Goal: Answer question/provide support: Share knowledge or assist other users

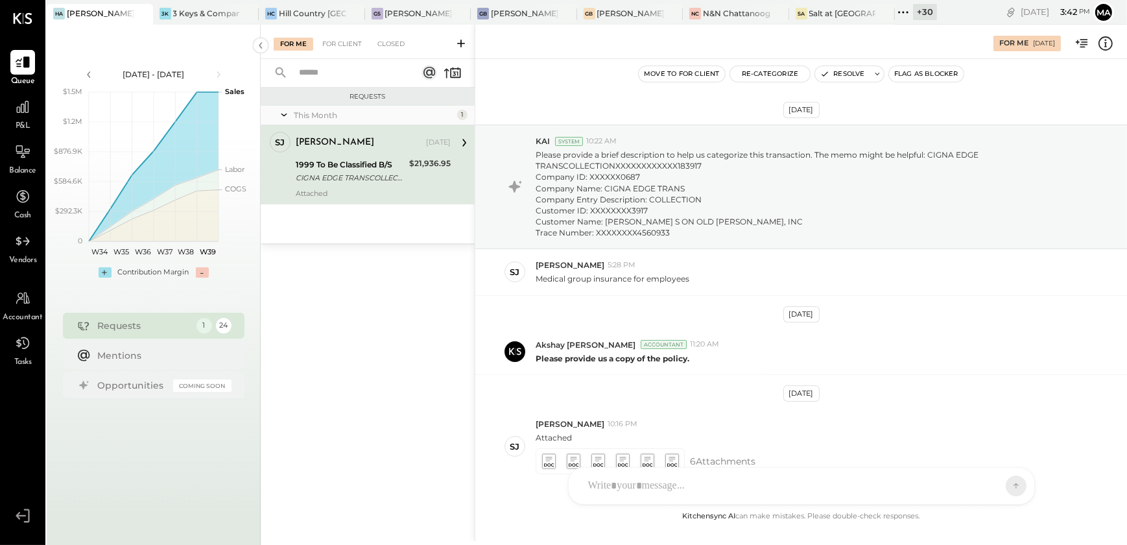
scroll to position [72, 0]
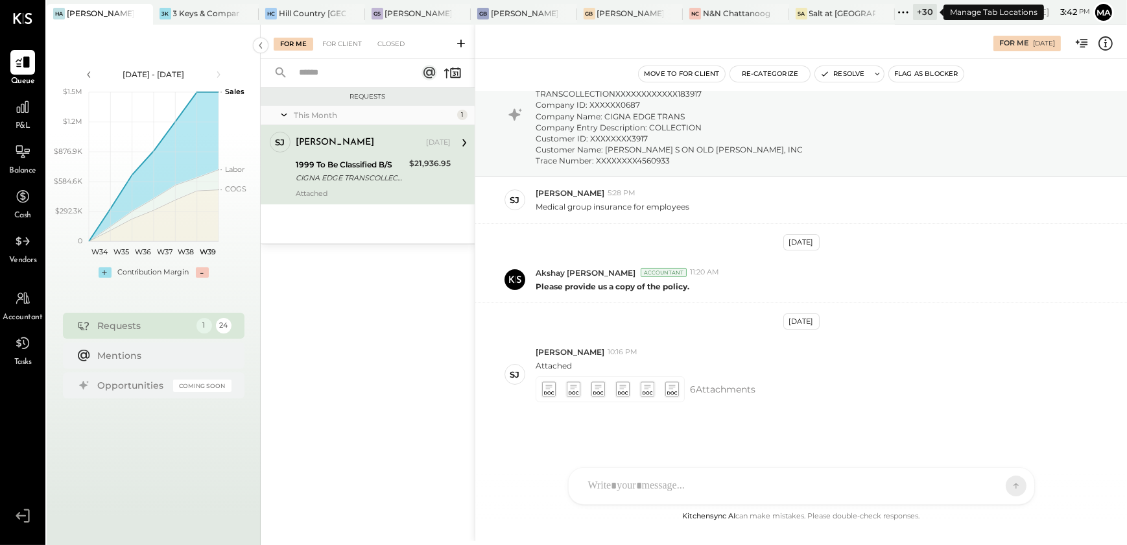
click at [911, 12] on icon at bounding box center [903, 12] width 17 height 17
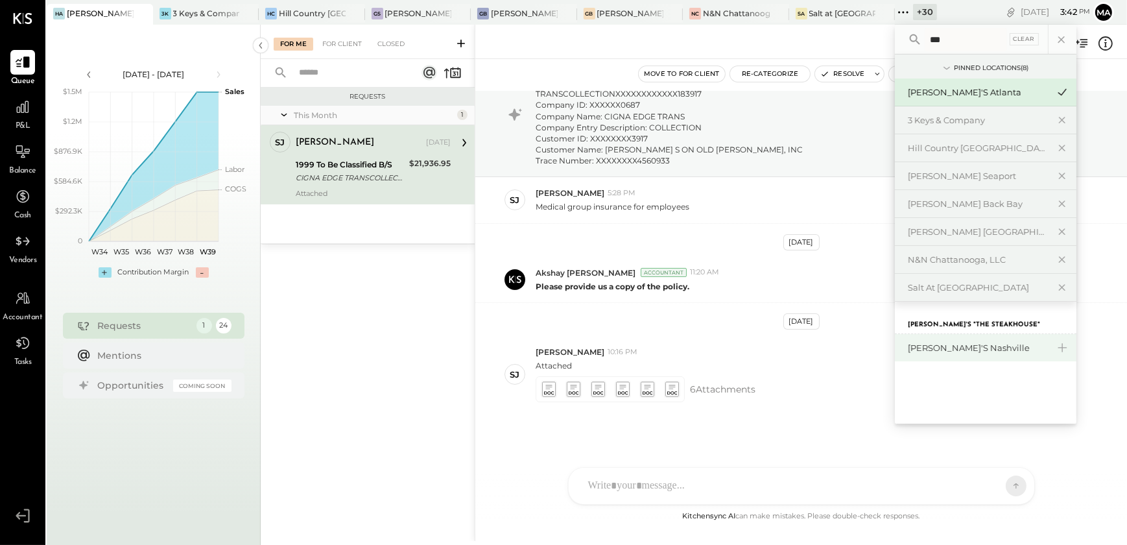
type input "***"
click at [964, 348] on div "[PERSON_NAME]'s Nashville" at bounding box center [978, 348] width 140 height 12
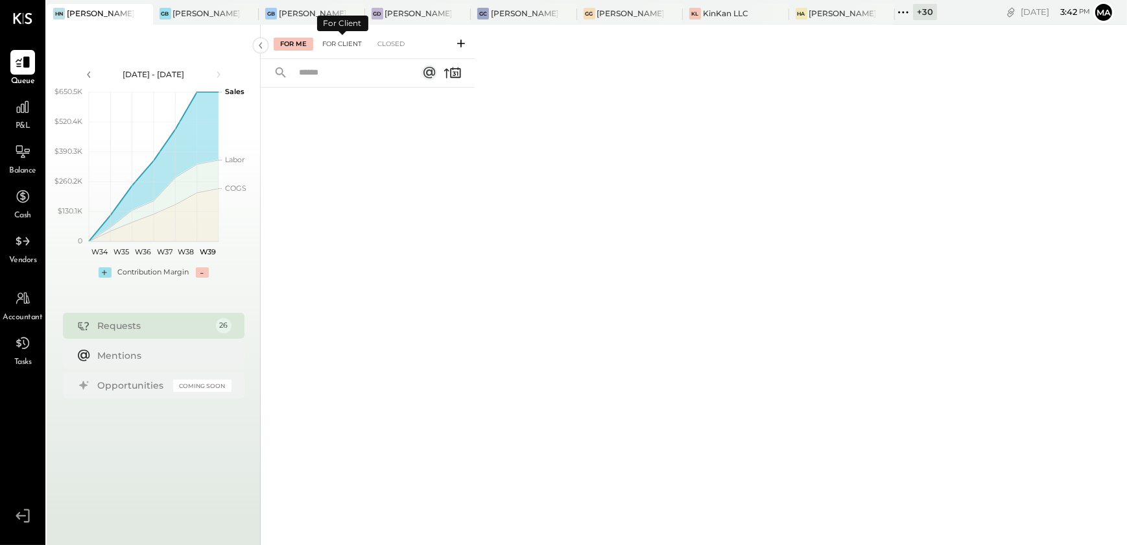
click at [337, 49] on div "For Client" at bounding box center [342, 44] width 53 height 13
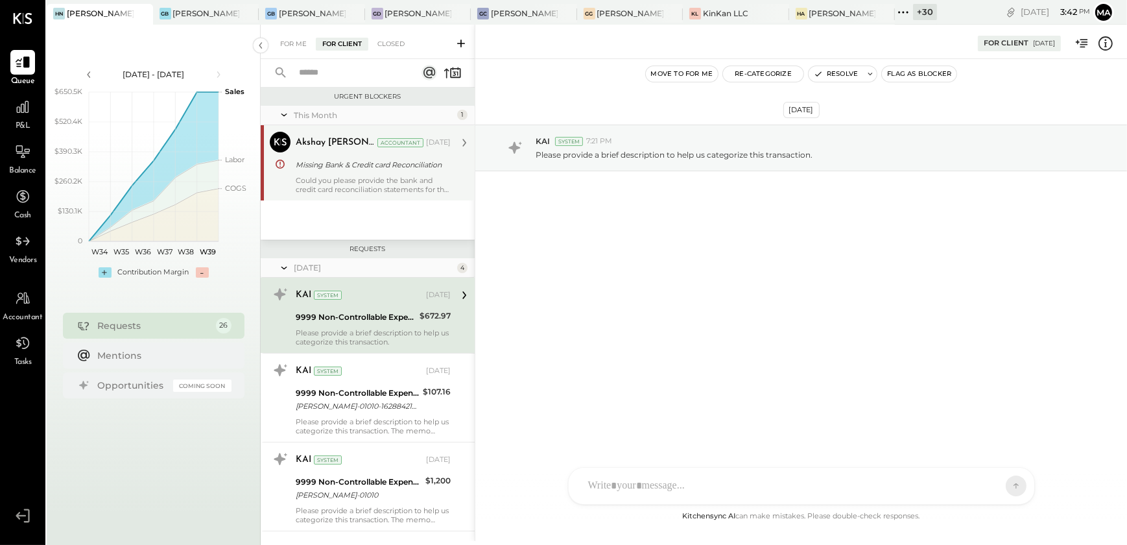
click at [350, 184] on div "Could you please provide the bank and credit card reconciliation statements for…" at bounding box center [373, 185] width 155 height 18
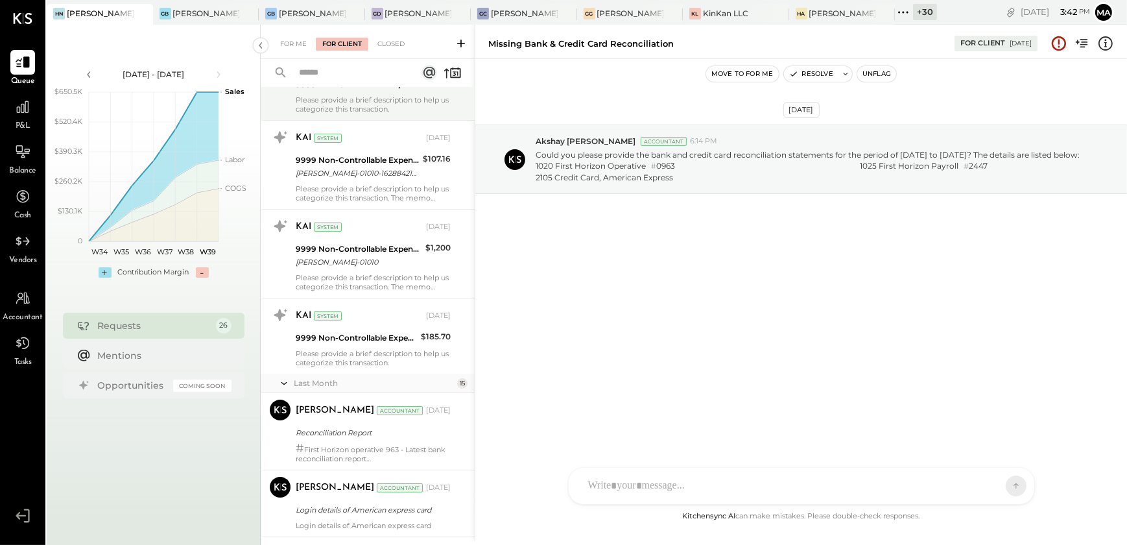
scroll to position [234, 0]
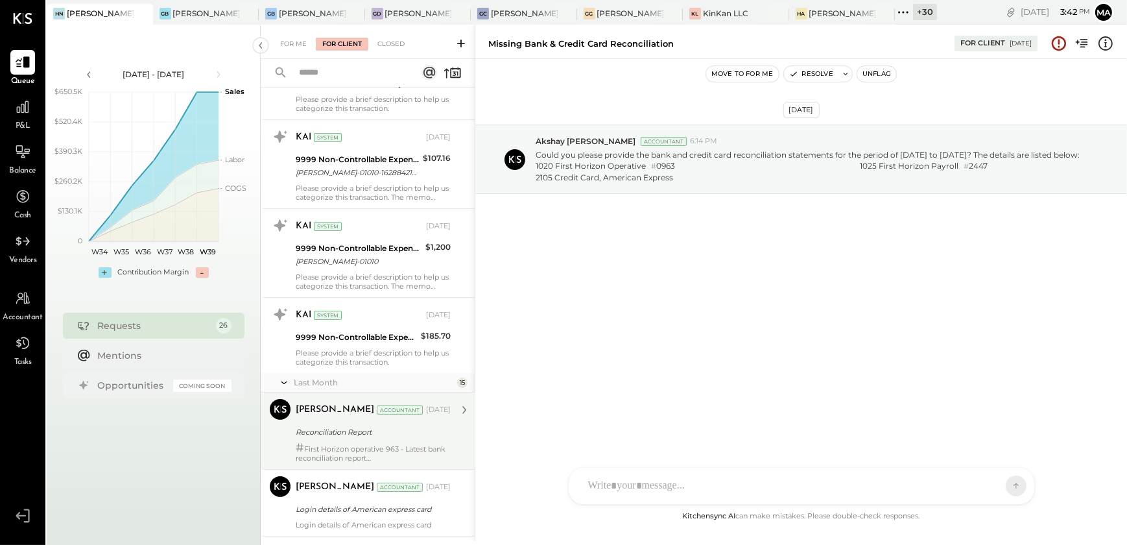
click at [352, 441] on div "Margi Gandhi Accountant Aug 01, 2025 Reconciliation Report # First Horizon oper…" at bounding box center [373, 431] width 155 height 64
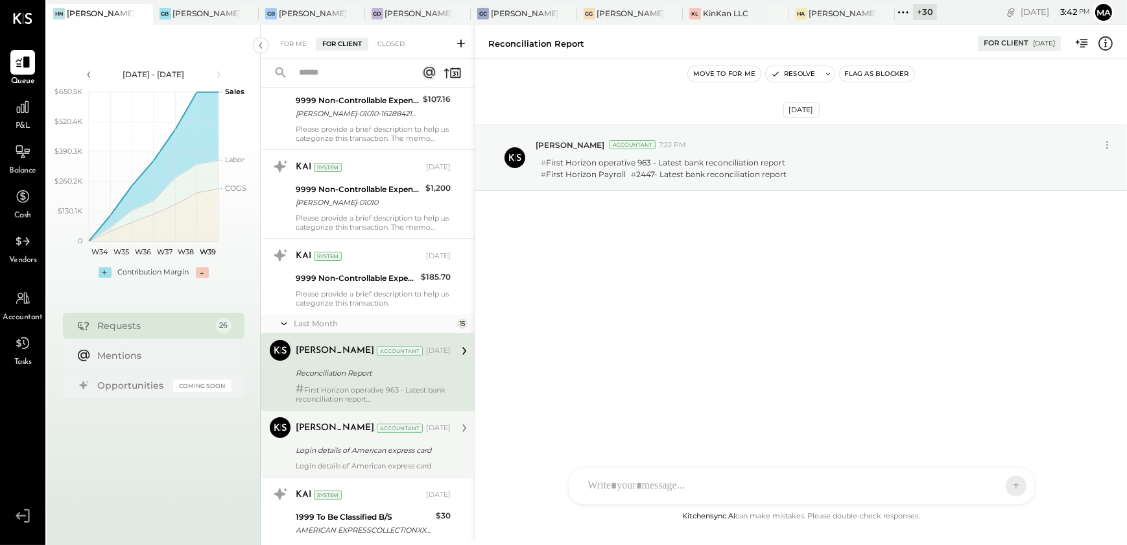
scroll to position [299, 0]
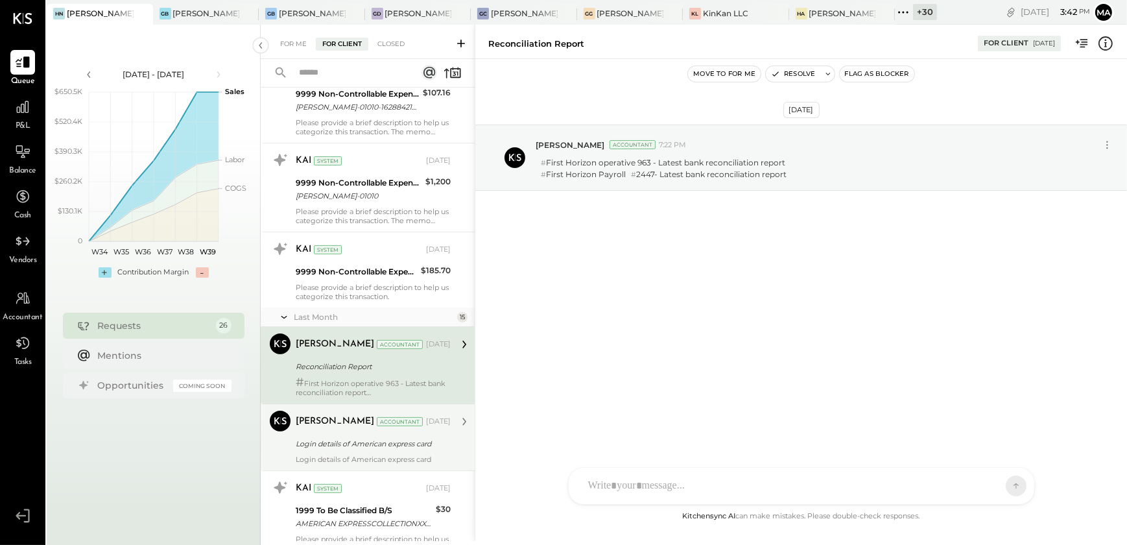
click at [374, 451] on div "Margi Gandhi Accountant Aug 01, 2025 Login details of American express card Log…" at bounding box center [373, 437] width 155 height 53
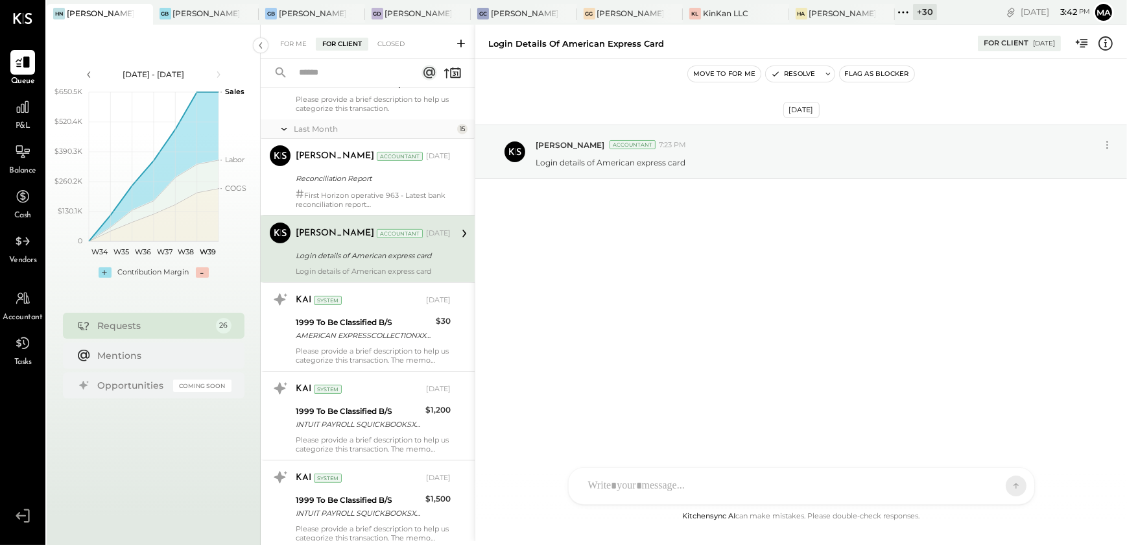
scroll to position [488, 0]
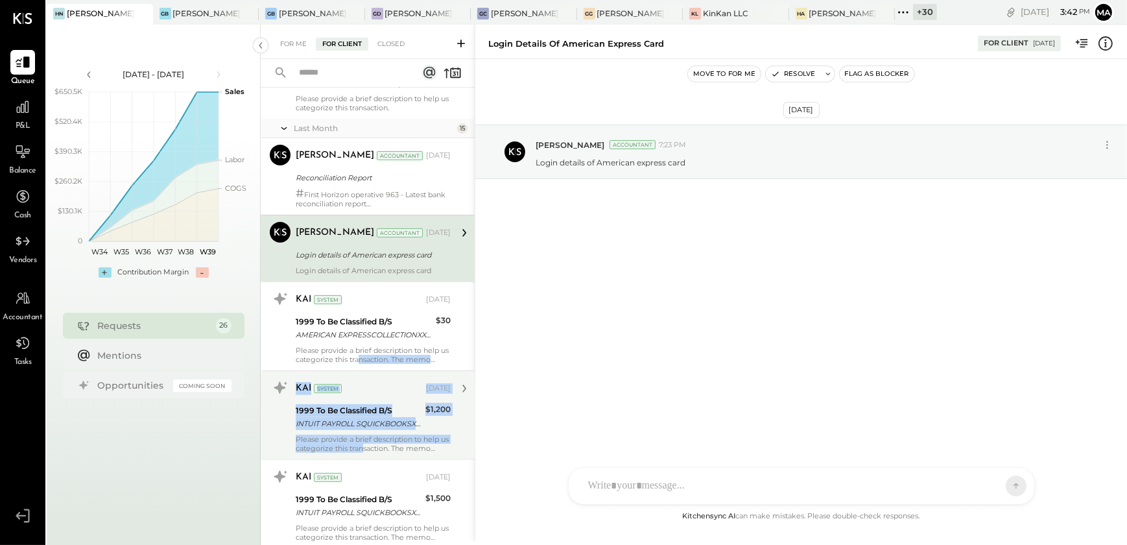
drag, startPoint x: 367, startPoint y: 353, endPoint x: 374, endPoint y: 451, distance: 97.5
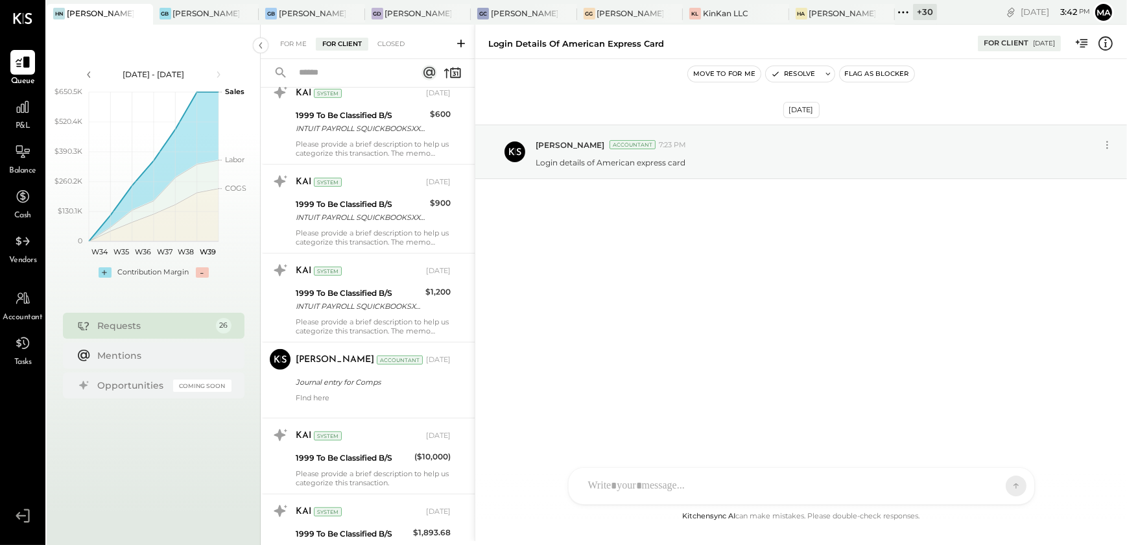
scroll to position [1139, 0]
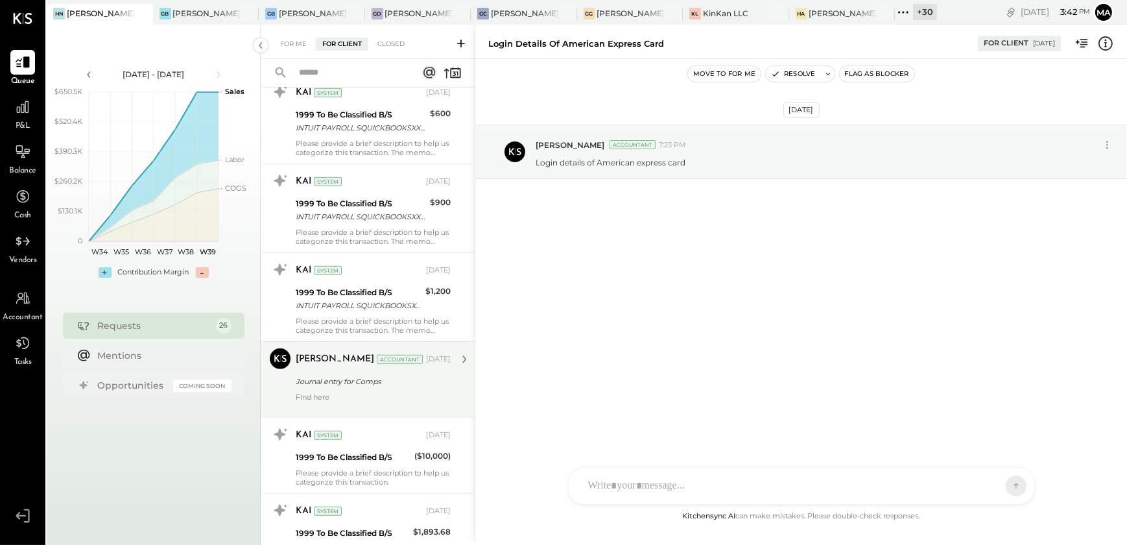
click at [351, 380] on div "Journal entry for Comps" at bounding box center [371, 381] width 151 height 13
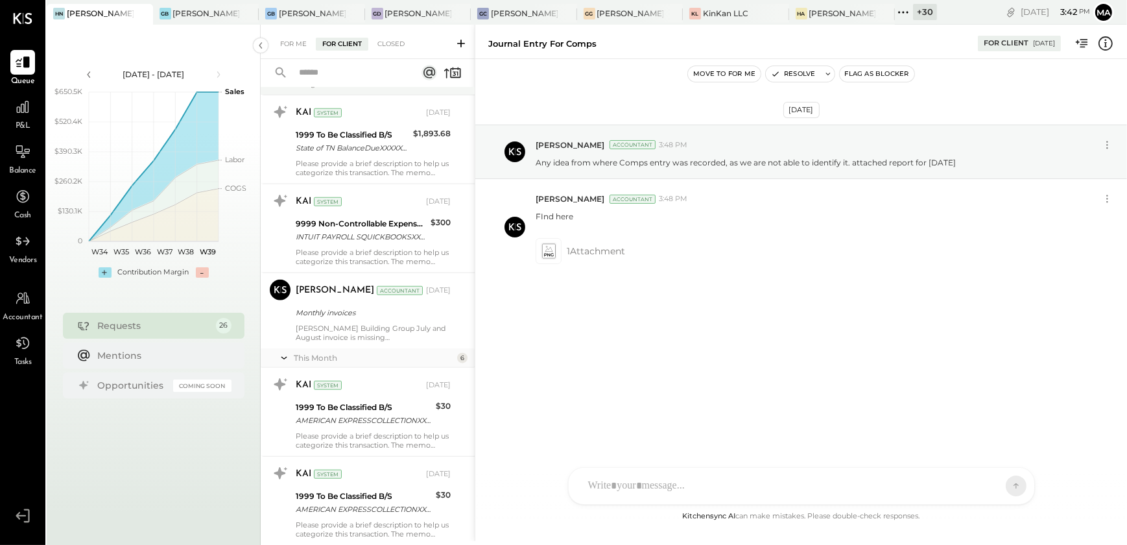
scroll to position [1538, 0]
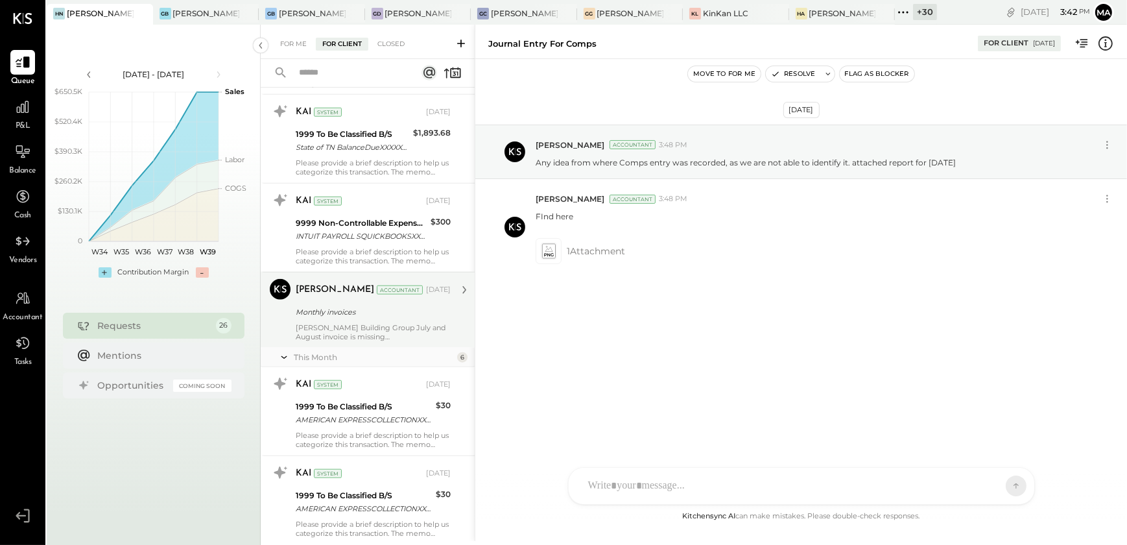
click at [359, 341] on div "Margi Gandhi Accountant Margi Gandhi Accountant Aug 26, 2025 Monthly invoices A…" at bounding box center [368, 310] width 214 height 76
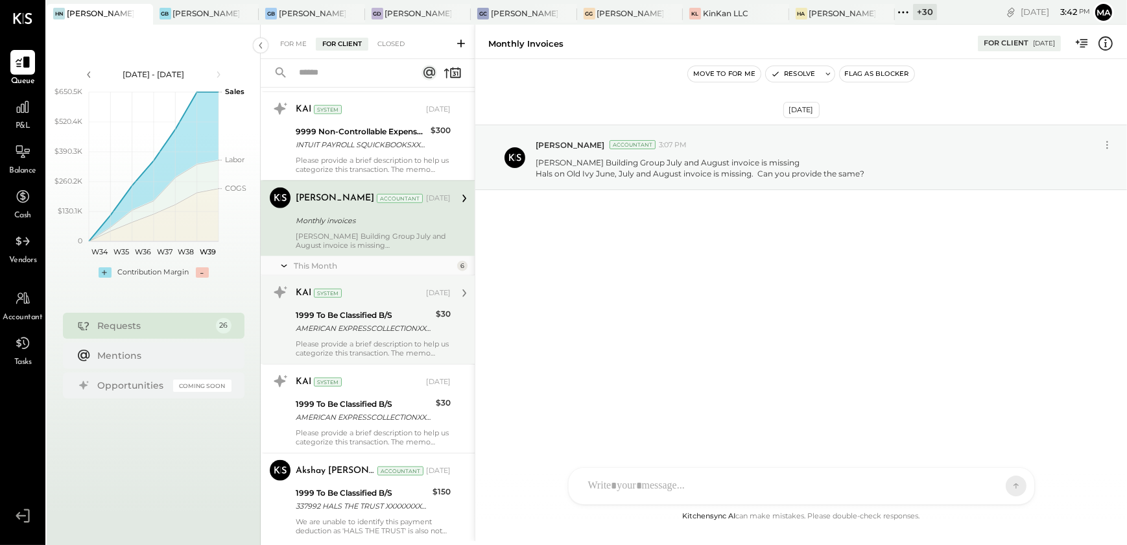
scroll to position [1631, 0]
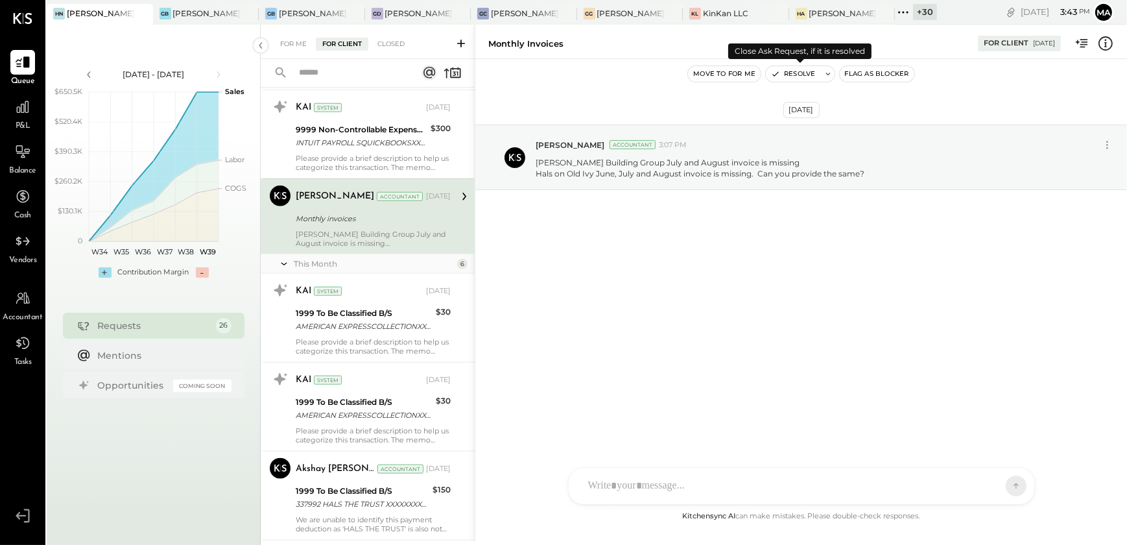
click at [795, 79] on button "Resolve" at bounding box center [793, 74] width 54 height 16
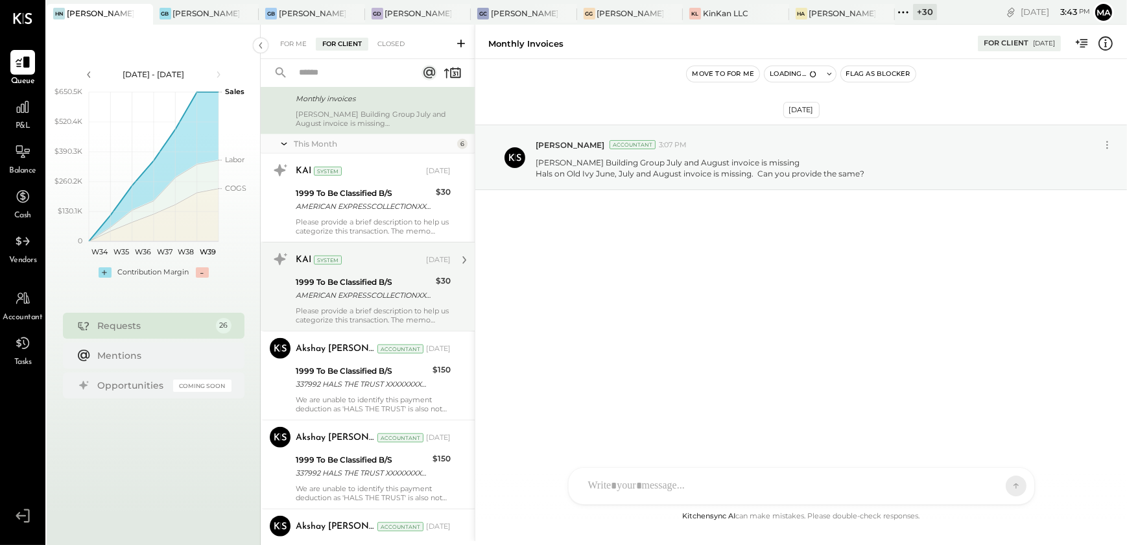
scroll to position [1752, 0]
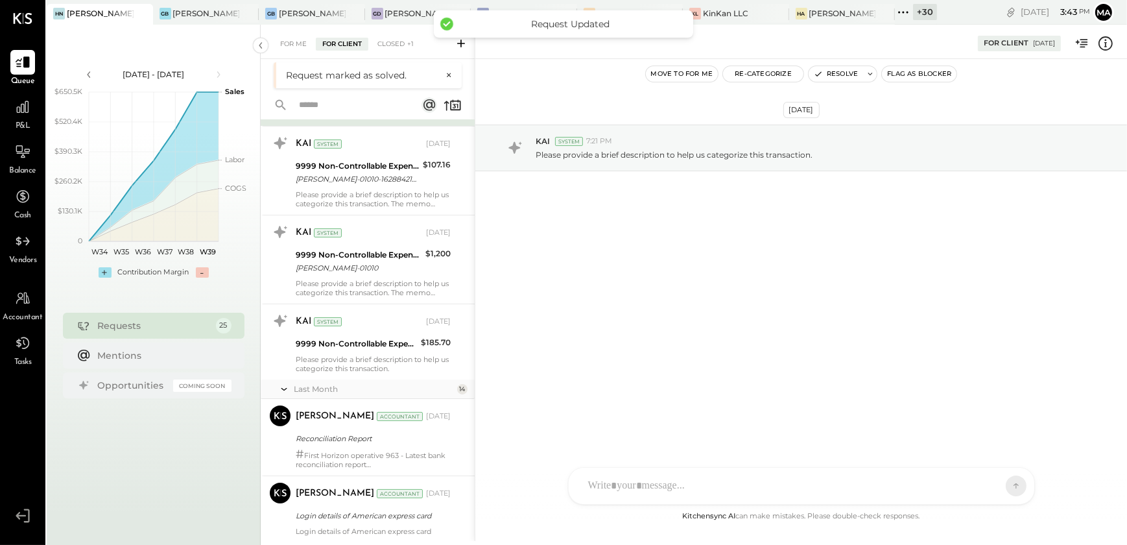
scroll to position [260, 0]
click at [354, 106] on input "text" at bounding box center [349, 105] width 117 height 21
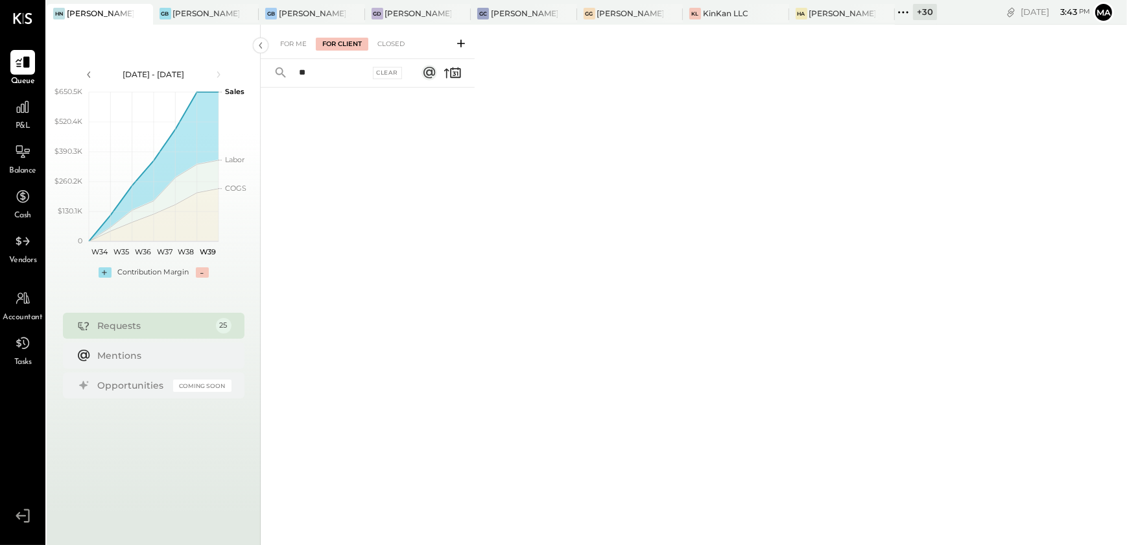
type input "*"
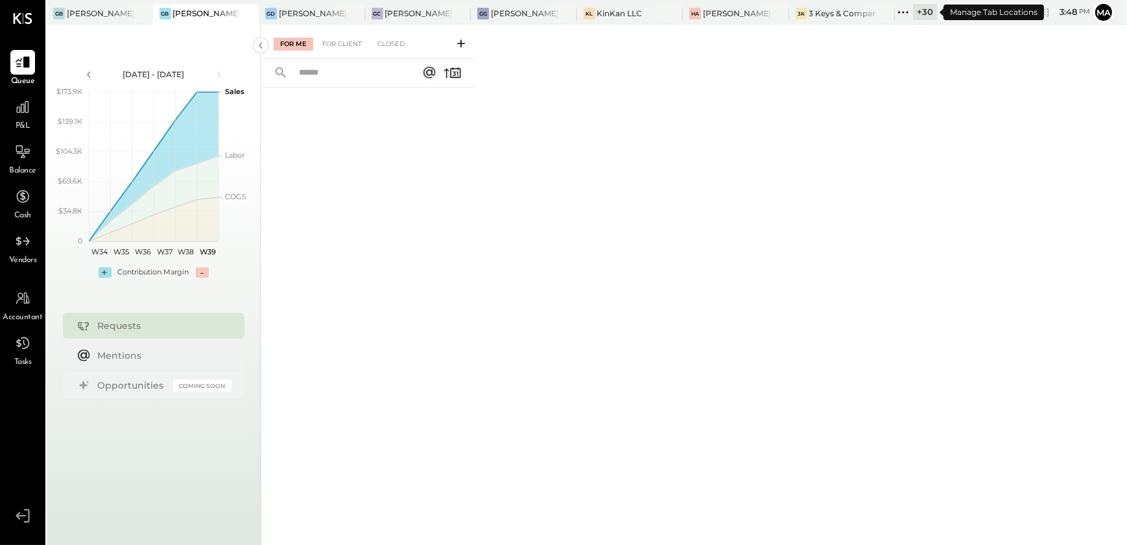
click at [926, 11] on div "+ 30" at bounding box center [925, 12] width 24 height 16
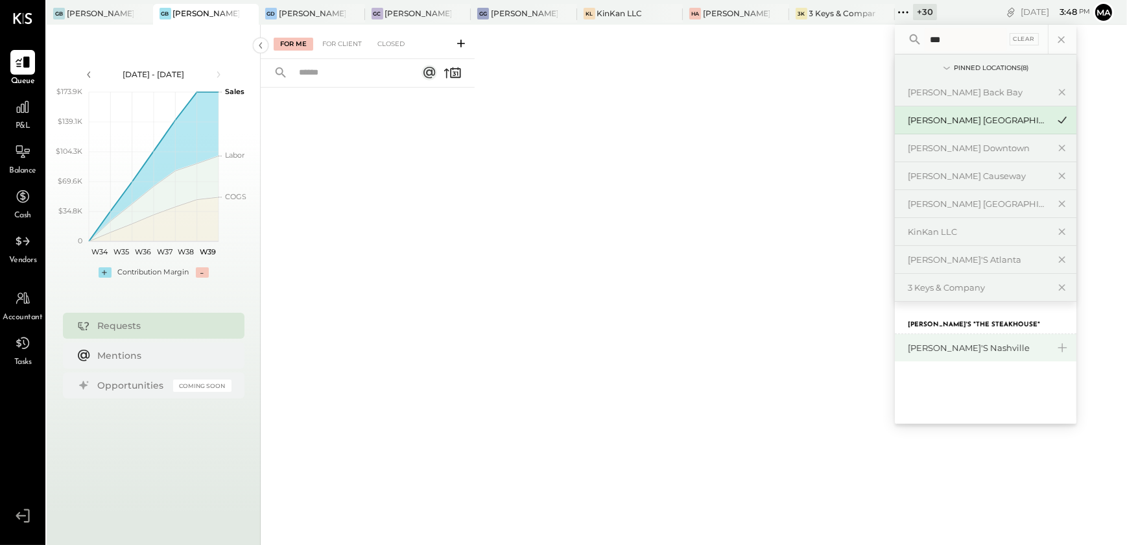
type input "***"
click at [977, 350] on div "[PERSON_NAME]'s Nashville" at bounding box center [978, 348] width 140 height 12
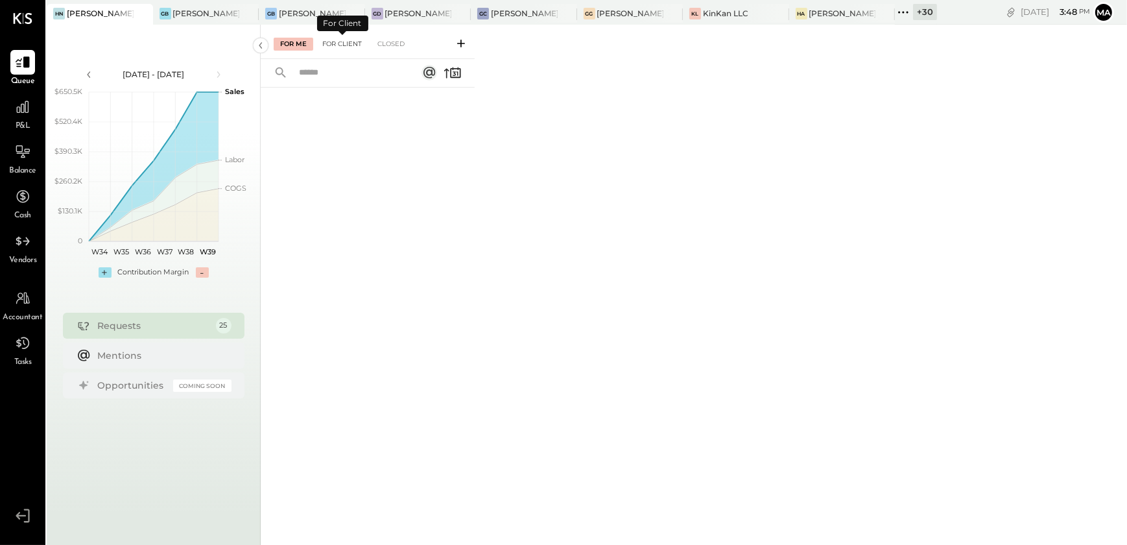
click at [337, 46] on div "For Client" at bounding box center [342, 44] width 53 height 13
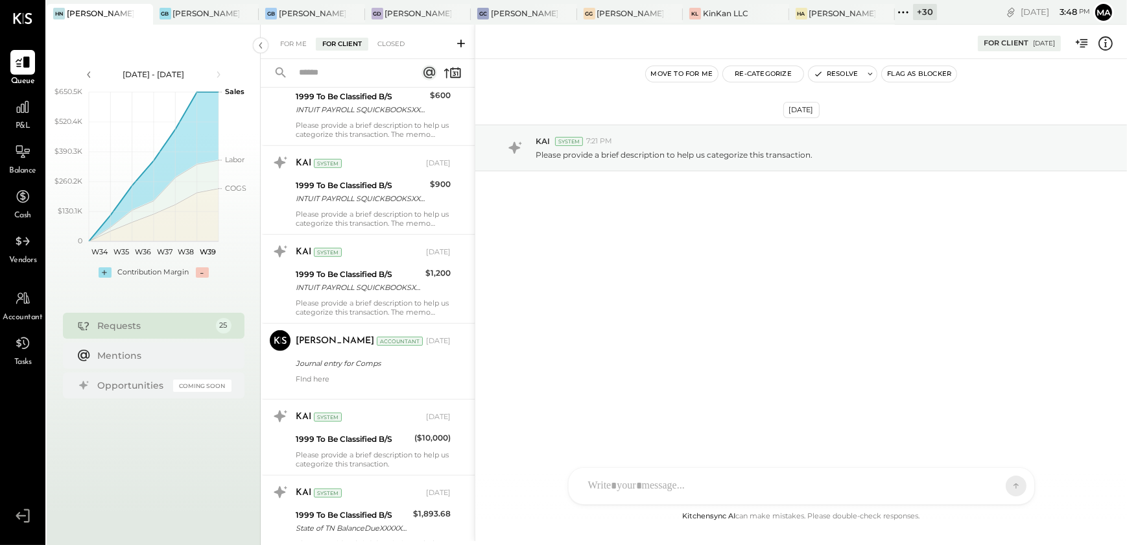
scroll to position [1156, 0]
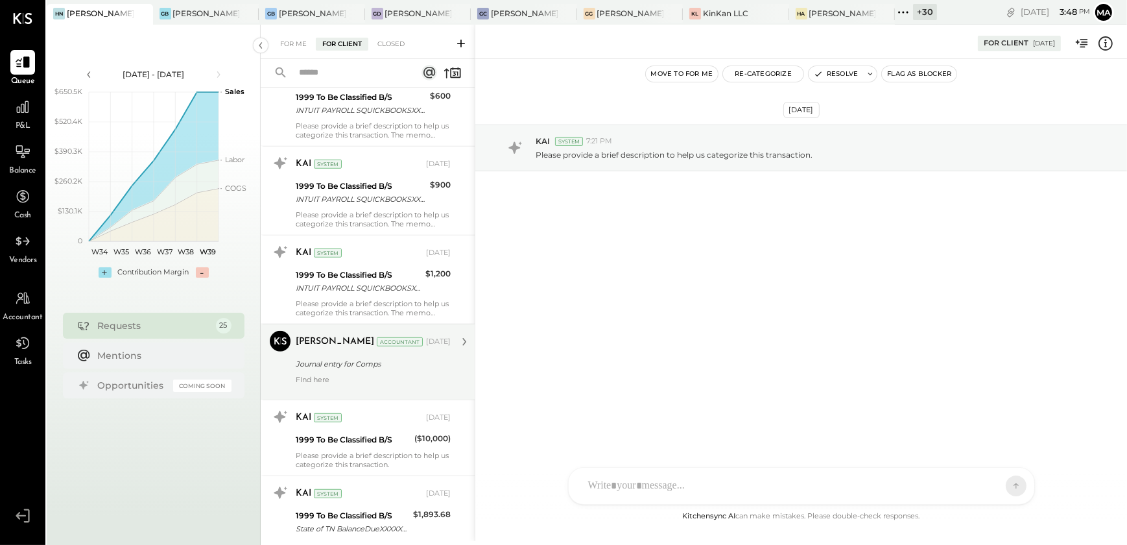
click at [353, 352] on div "[PERSON_NAME] Accountant [DATE] Journal entry for Comps FInd here" at bounding box center [373, 362] width 155 height 62
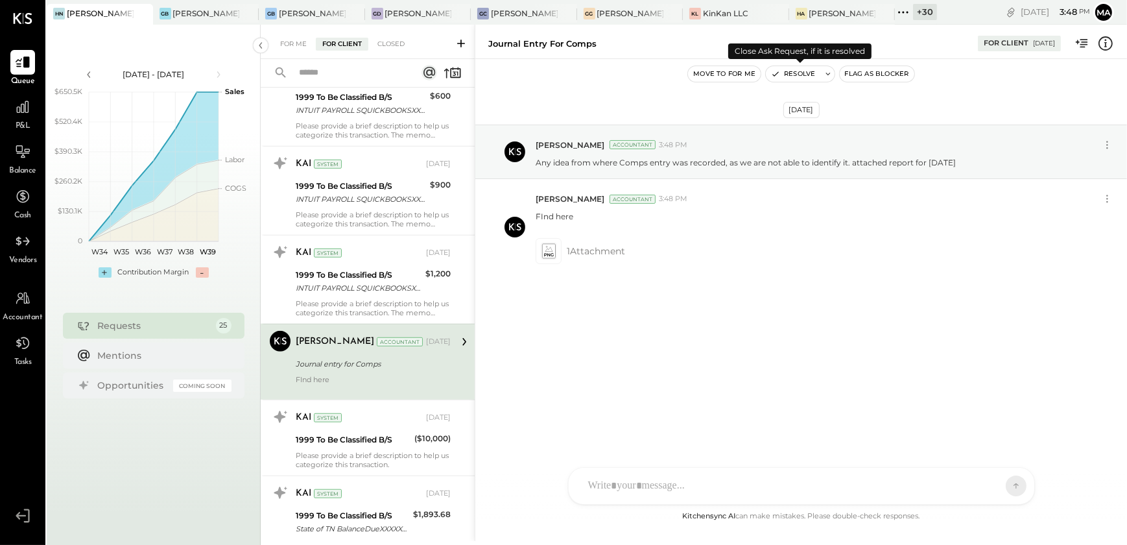
click at [798, 71] on button "Resolve" at bounding box center [793, 74] width 54 height 16
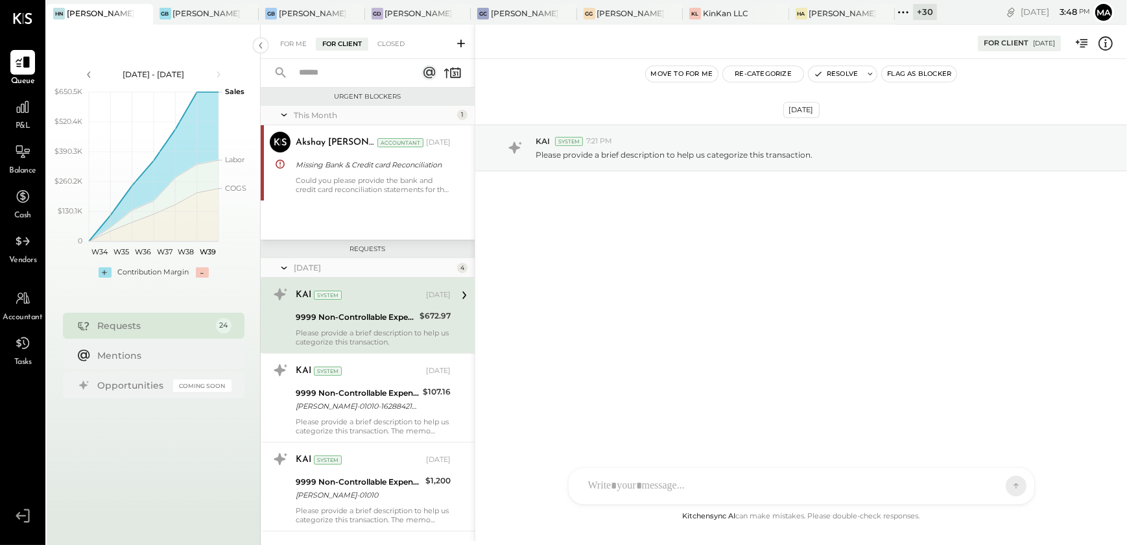
click at [455, 42] on icon at bounding box center [461, 43] width 13 height 13
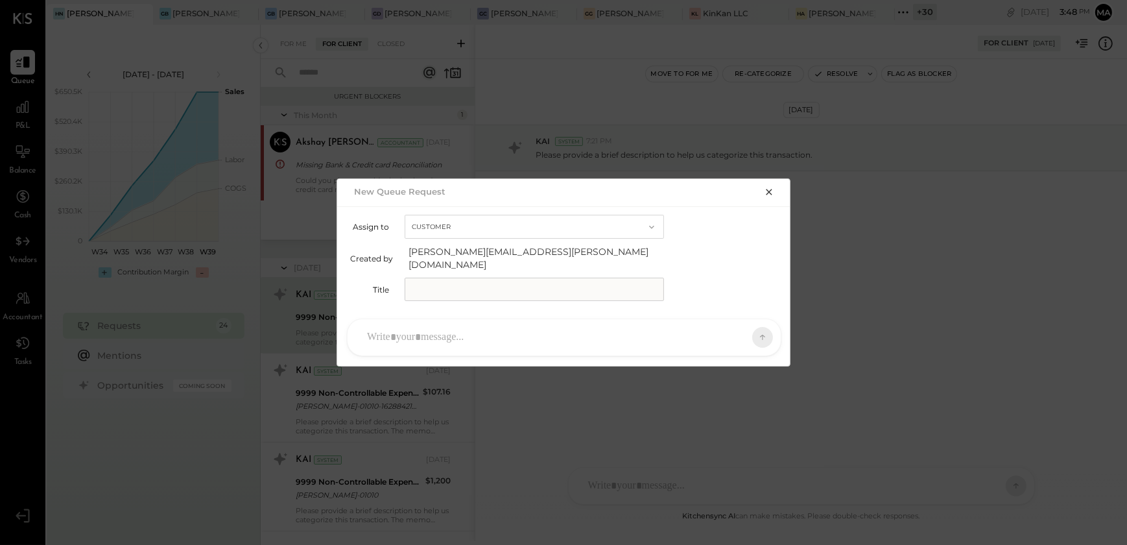
click at [466, 278] on input "text" at bounding box center [534, 289] width 259 height 23
type input "**********"
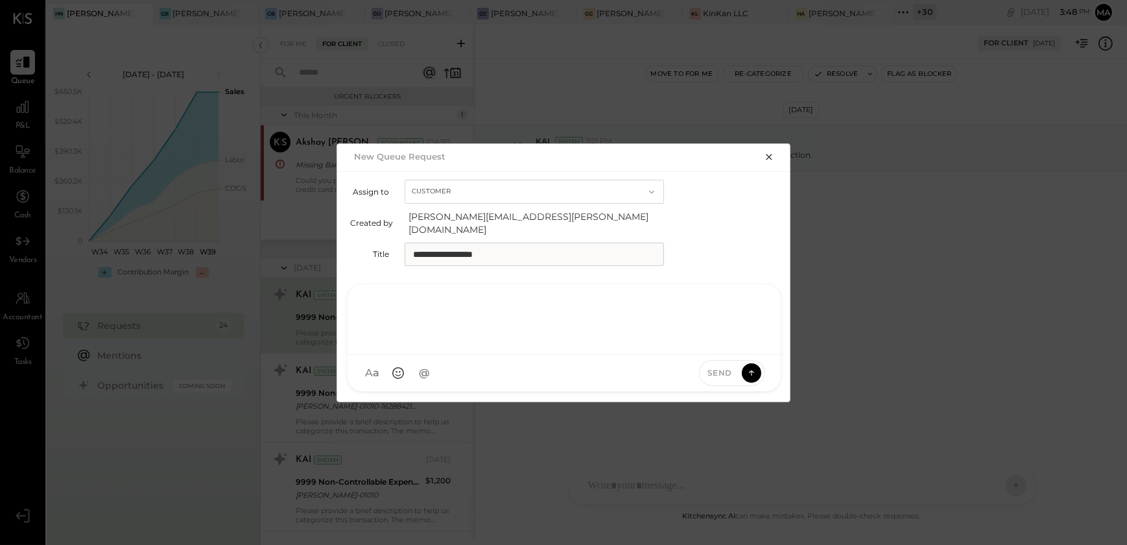
click at [428, 331] on div at bounding box center [564, 318] width 407 height 52
click at [621, 331] on div "**********" at bounding box center [564, 318] width 407 height 52
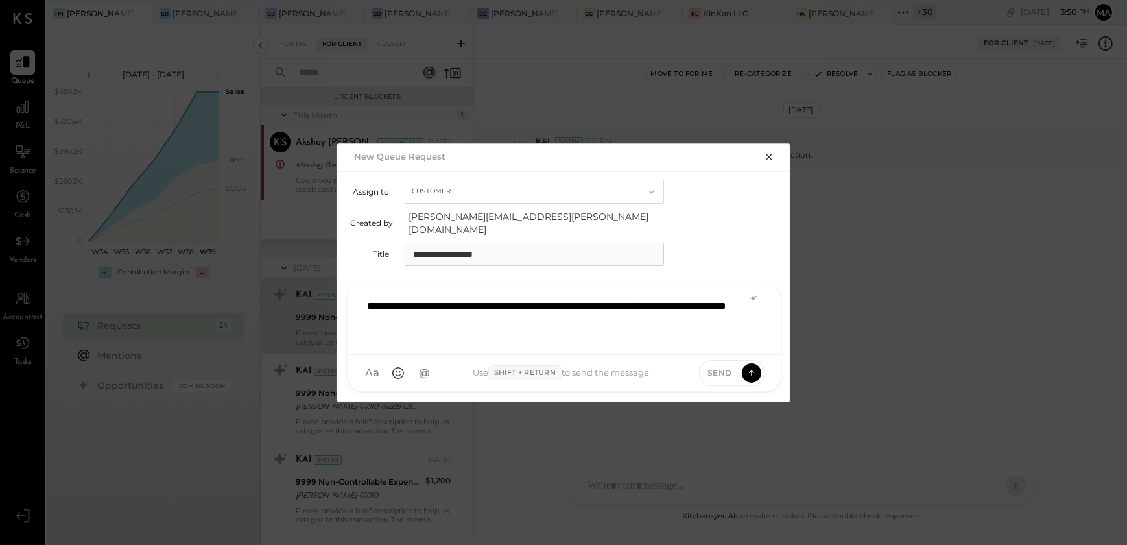
click at [732, 367] on span "Send" at bounding box center [720, 372] width 25 height 11
click at [736, 367] on div "Send" at bounding box center [721, 372] width 42 height 11
click at [752, 366] on icon at bounding box center [752, 372] width 12 height 13
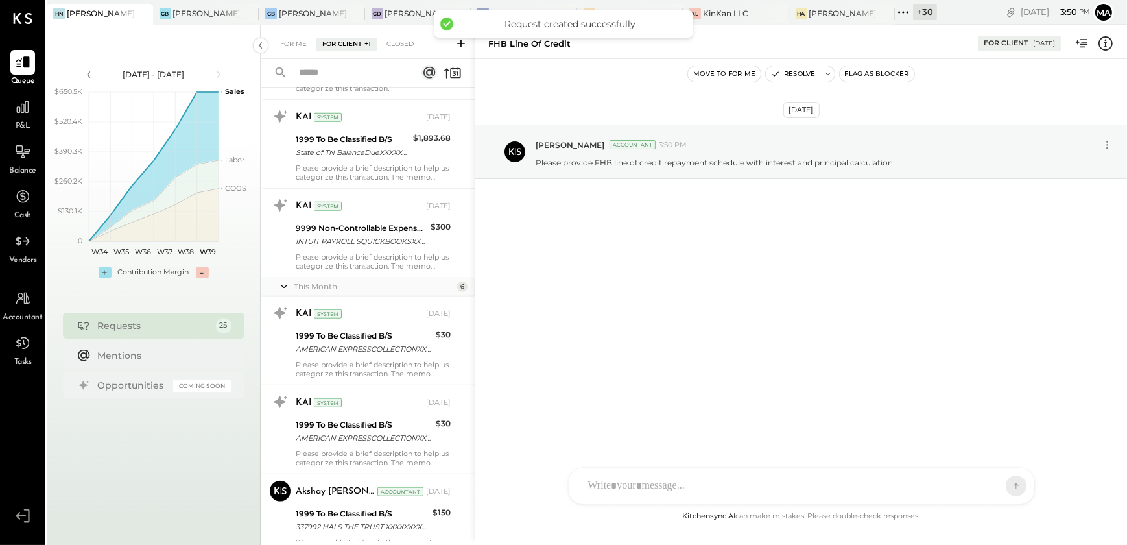
scroll to position [1871, 0]
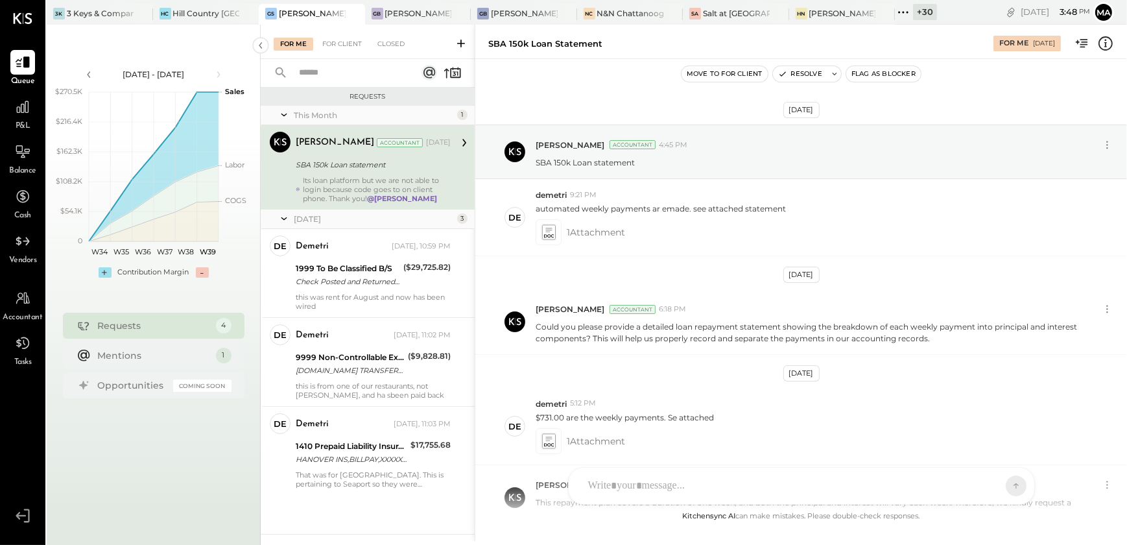
scroll to position [921, 0]
